Goal: Information Seeking & Learning: Find specific fact

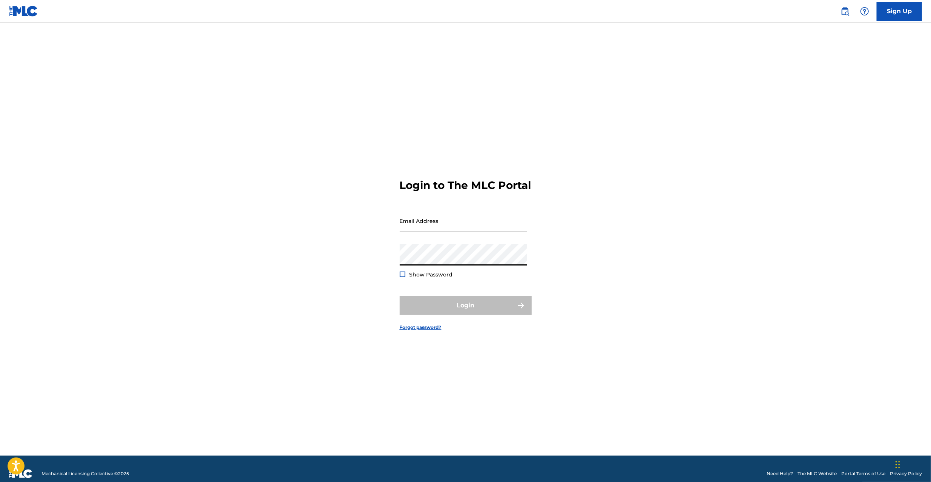
type input "[PERSON_NAME][EMAIL_ADDRESS][PERSON_NAME][DOMAIN_NAME]"
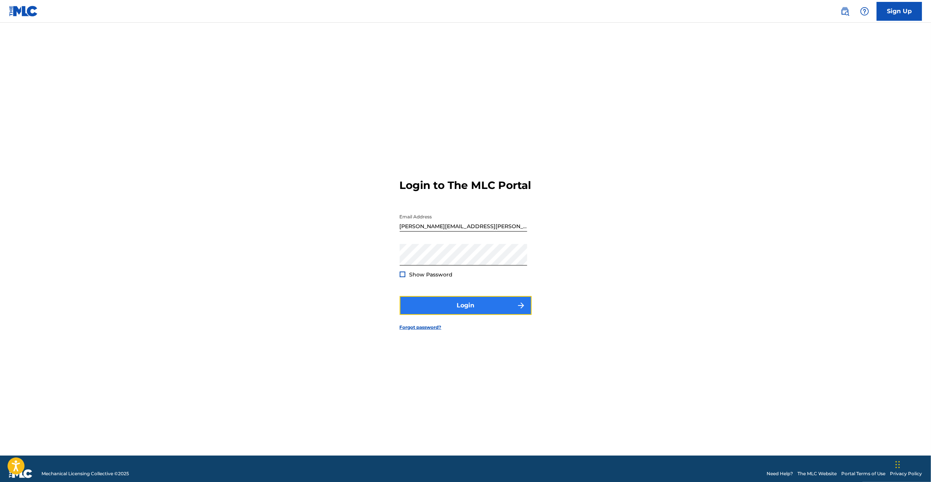
click at [458, 308] on button "Login" at bounding box center [466, 305] width 132 height 19
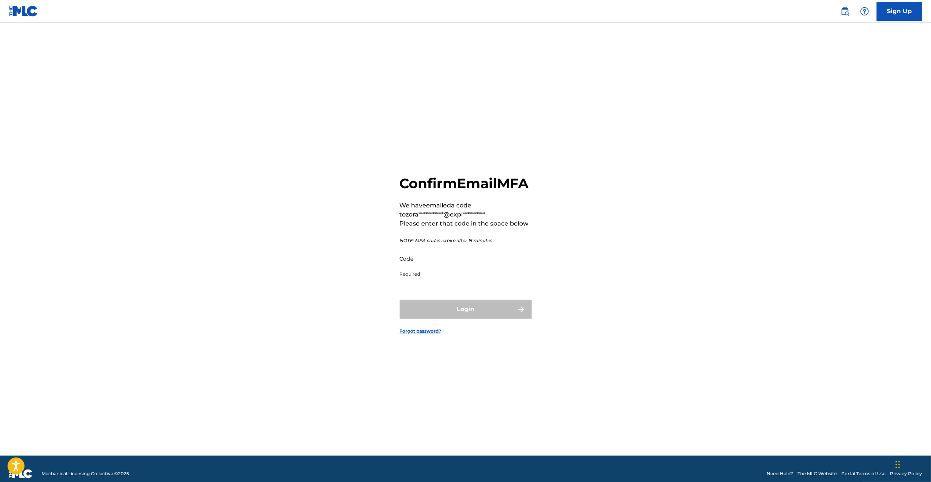
click at [454, 266] on input "Code" at bounding box center [463, 258] width 127 height 21
paste input "404118"
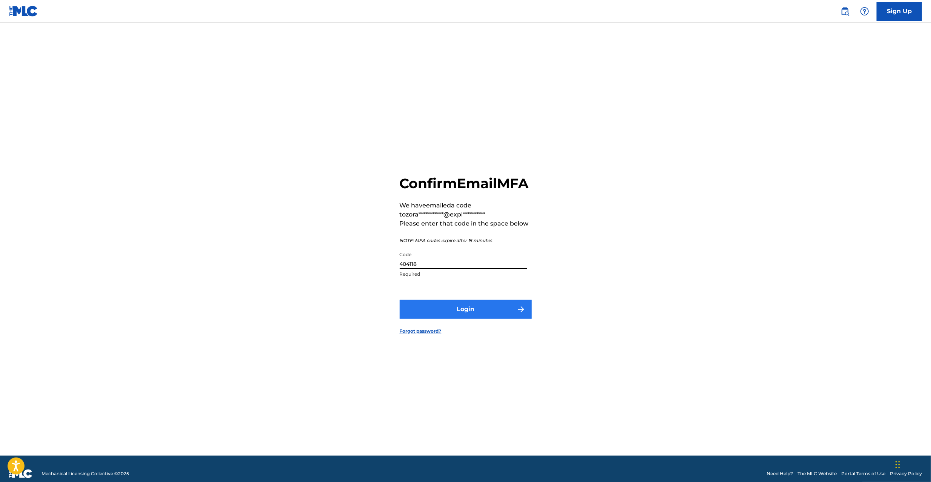
type input "404118"
click at [451, 312] on button "Login" at bounding box center [466, 309] width 132 height 19
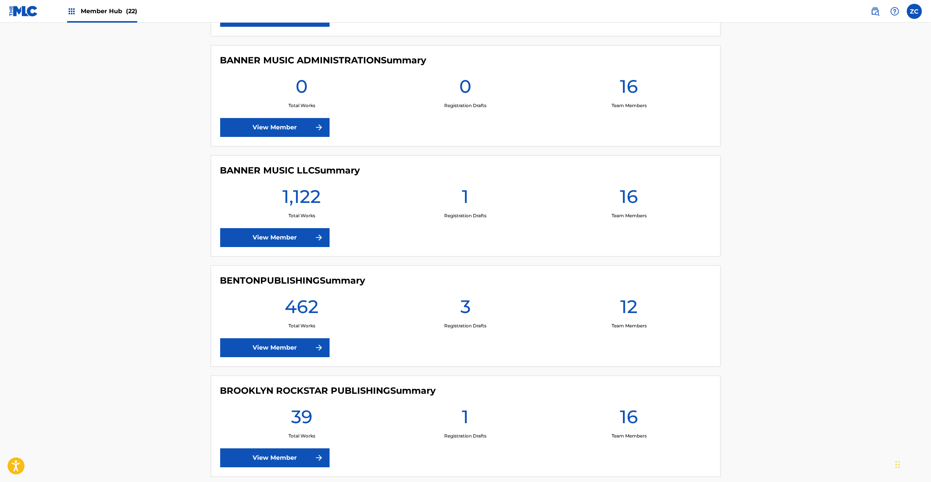
scroll to position [402, 0]
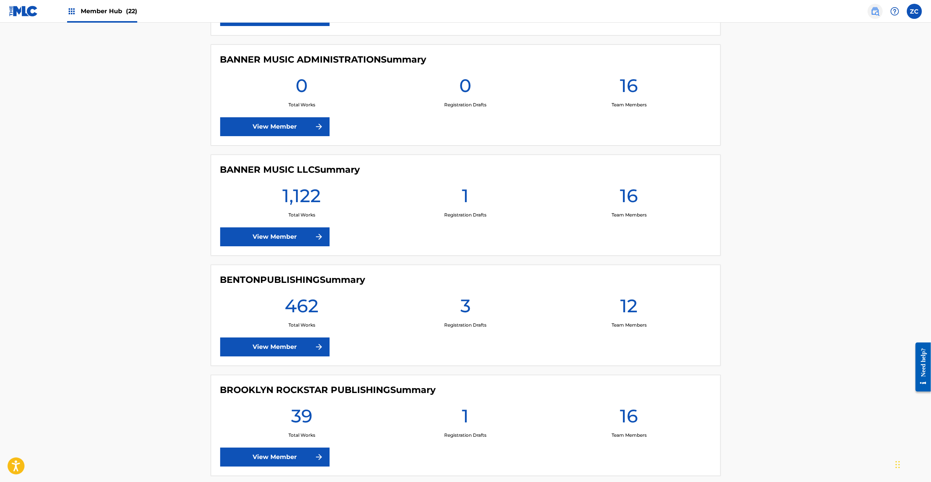
click at [878, 11] on img at bounding box center [874, 11] width 9 height 9
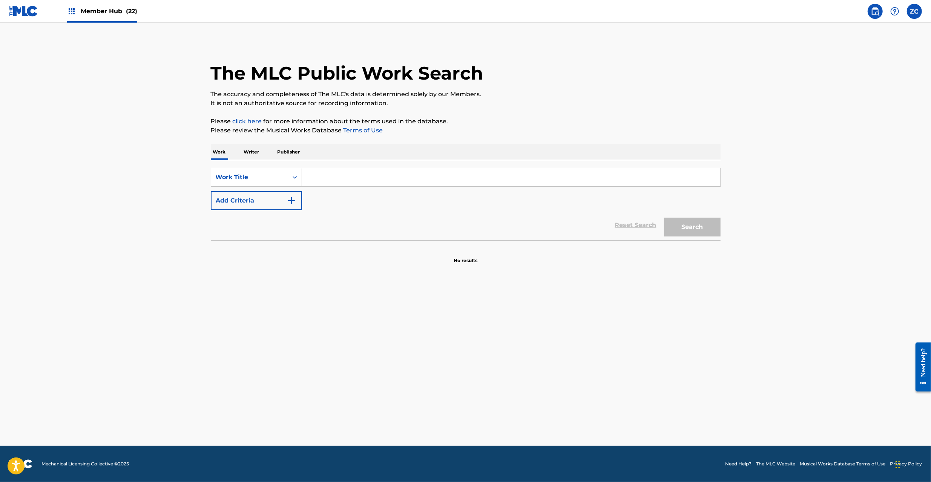
click at [15, 15] on img at bounding box center [23, 11] width 29 height 11
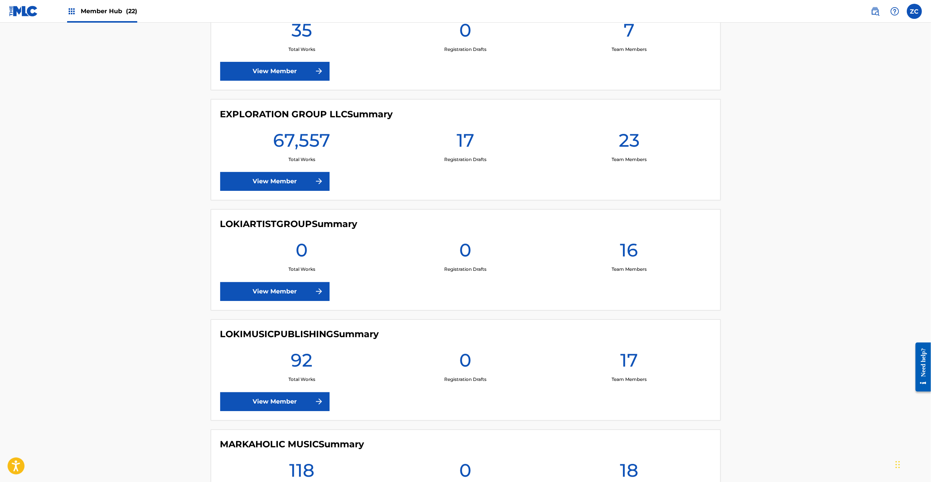
scroll to position [1206, 0]
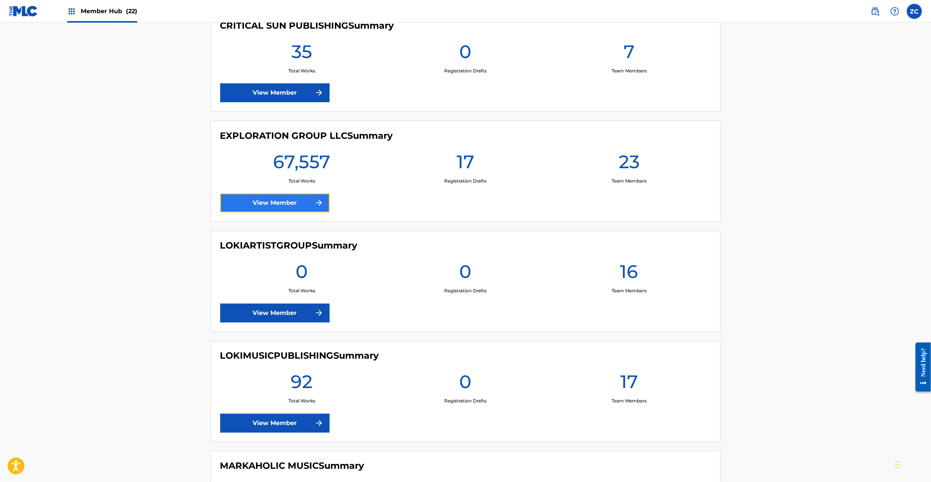
click at [305, 208] on link "View Member" at bounding box center [274, 202] width 109 height 19
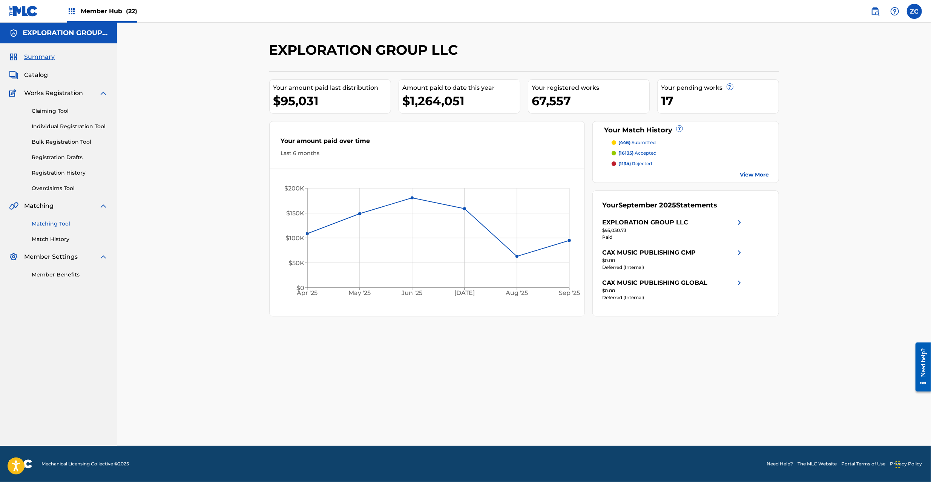
click at [64, 220] on link "Matching Tool" at bounding box center [70, 224] width 76 height 8
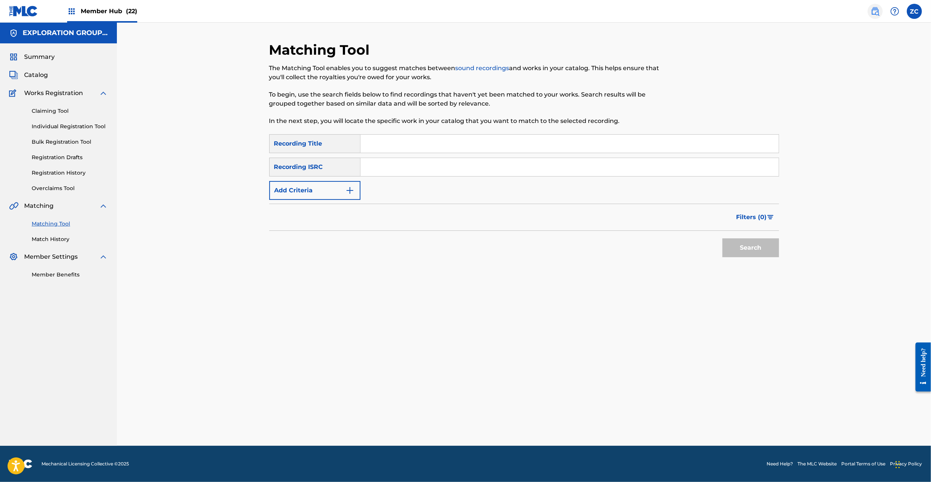
click at [876, 11] on img at bounding box center [874, 11] width 9 height 9
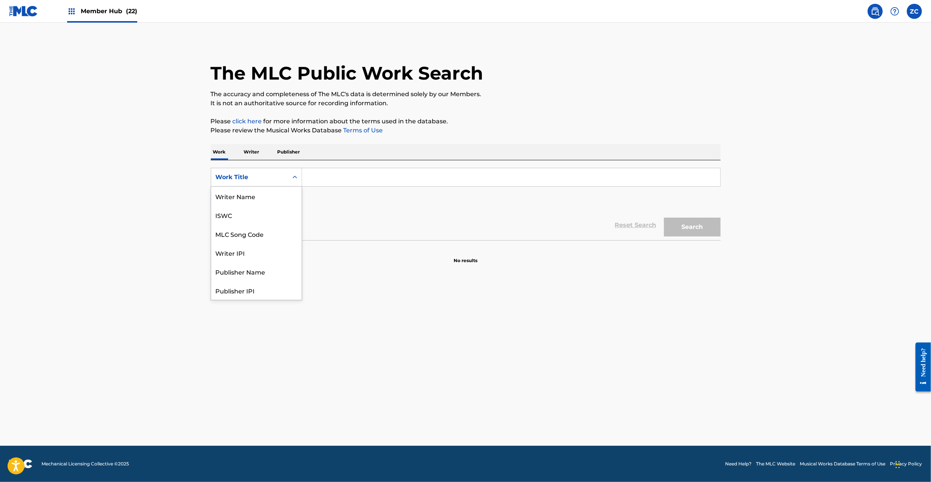
click at [263, 176] on div "Work Title" at bounding box center [250, 177] width 68 height 9
click at [252, 193] on div "MLC Song Code" at bounding box center [256, 196] width 90 height 19
drag, startPoint x: 276, startPoint y: 187, endPoint x: 334, endPoint y: 179, distance: 57.9
click at [332, 179] on input "Search Form" at bounding box center [511, 177] width 418 height 18
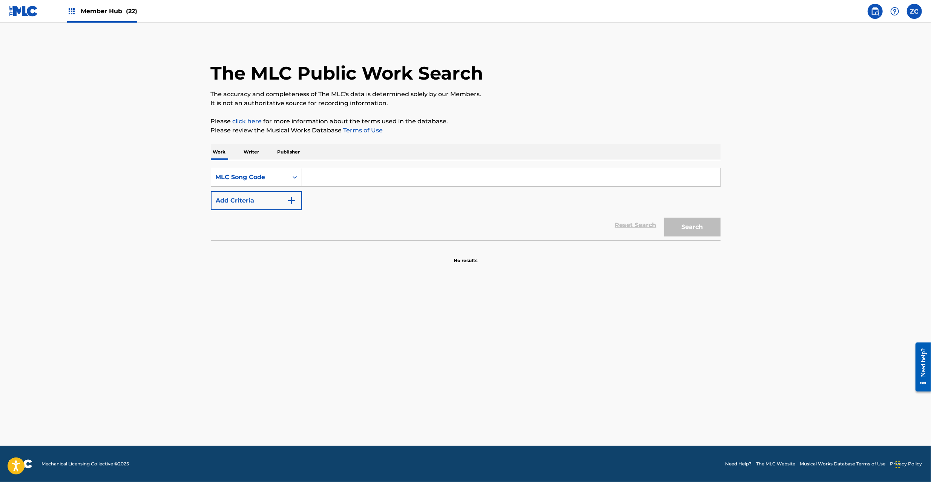
paste input "LE40FS"
type input "LE40FS"
click at [694, 230] on button "Search" at bounding box center [692, 226] width 57 height 19
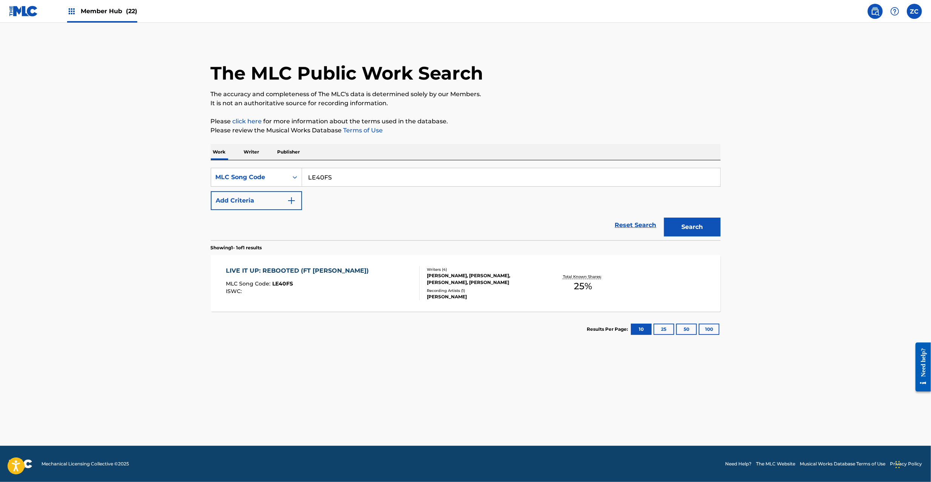
click at [522, 301] on div "LIVE IT UP: REBOOTED (FT [PERSON_NAME]) MLC Song Code : LE40FS ISWC : Writers (…" at bounding box center [466, 283] width 510 height 57
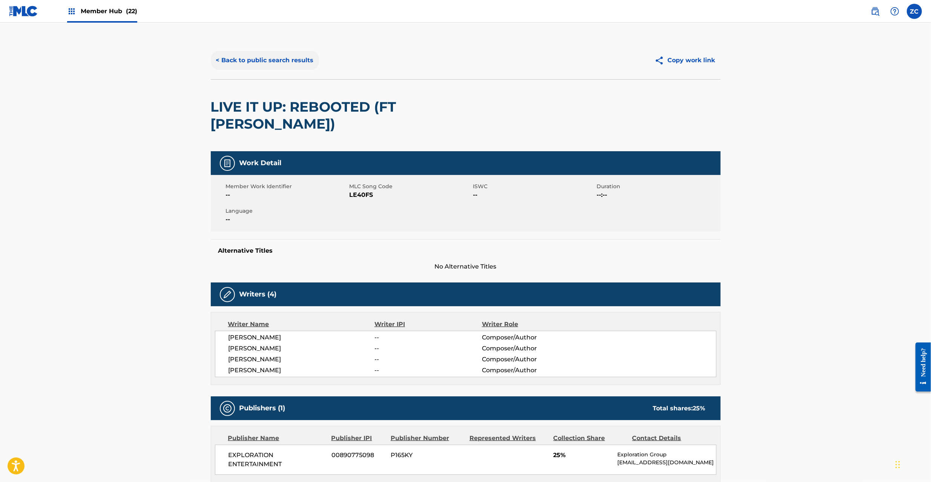
click at [281, 61] on button "< Back to public search results" at bounding box center [265, 60] width 108 height 19
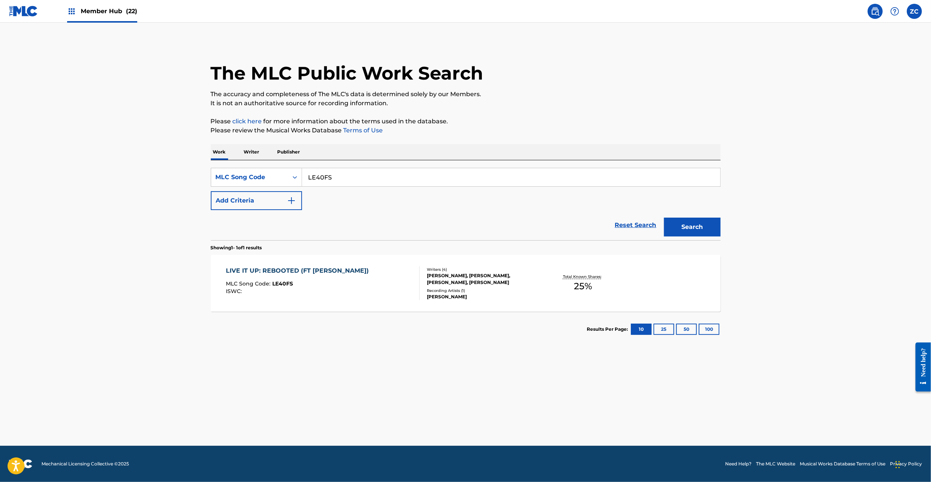
click at [358, 172] on input "LE40FS" at bounding box center [511, 177] width 418 height 18
paste input "SC6CIY"
type input "SC6CIY"
click at [664, 217] on button "Search" at bounding box center [692, 226] width 57 height 19
click at [370, 294] on div "SUNOUMIKKUSU MLC Song Code : SC6CIY ISWC : T3161995791" at bounding box center [323, 283] width 194 height 34
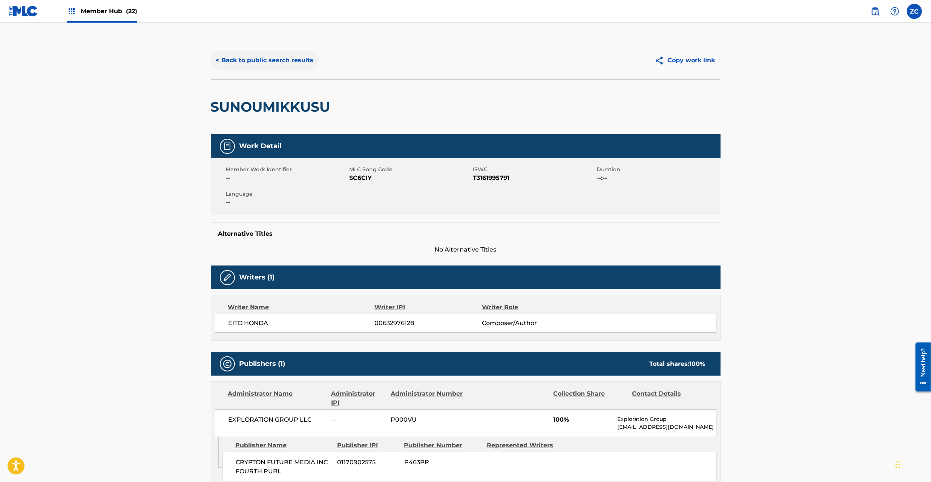
click at [270, 56] on button "< Back to public search results" at bounding box center [265, 60] width 108 height 19
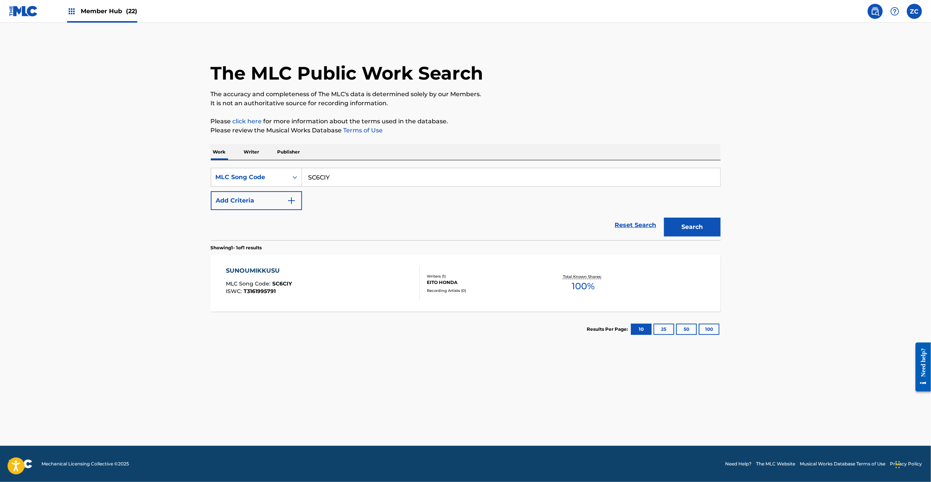
click at [351, 177] on input "SC6CIY" at bounding box center [511, 177] width 418 height 18
paste input "J1AL8"
type input "SJ1AL8"
click at [664, 217] on button "Search" at bounding box center [692, 226] width 57 height 19
click at [336, 287] on div "SAIGONO HITOKOTO MLC Song Code : SJ1AL8 ISWC : T9178970166" at bounding box center [323, 283] width 194 height 34
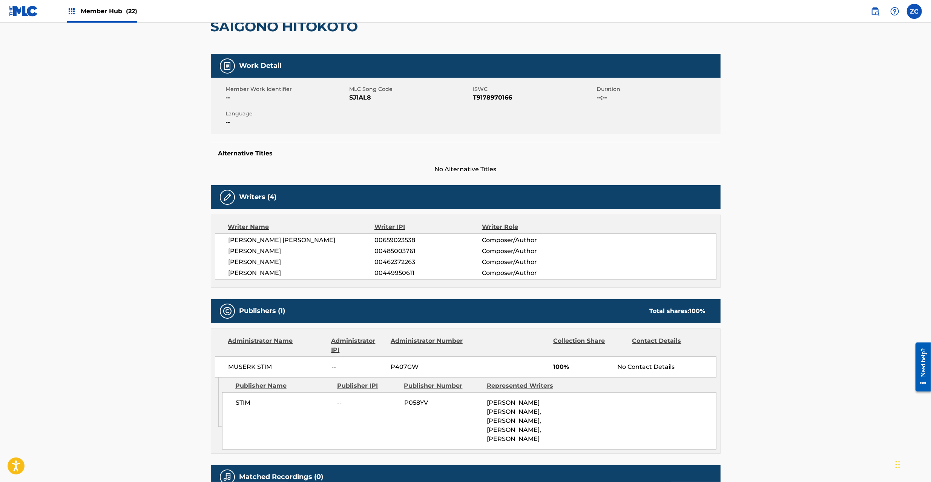
scroll to position [160, 0]
